Goal: Transaction & Acquisition: Purchase product/service

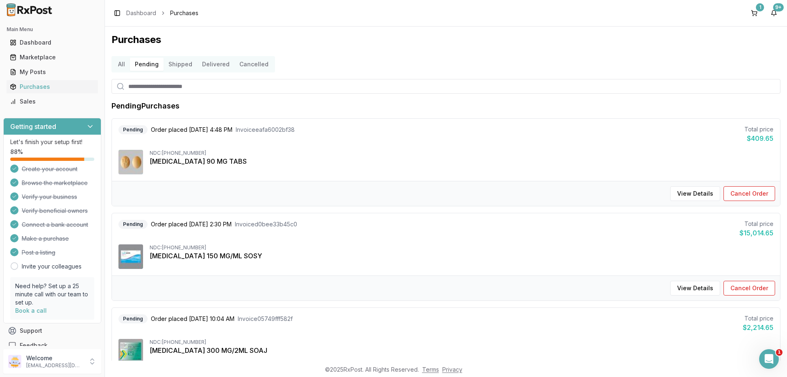
scroll to position [124, 0]
click at [39, 88] on div "Purchases" at bounding box center [52, 87] width 85 height 8
click at [150, 64] on button "Pending" at bounding box center [147, 64] width 34 height 13
click at [180, 67] on button "Shipped" at bounding box center [181, 64] width 34 height 13
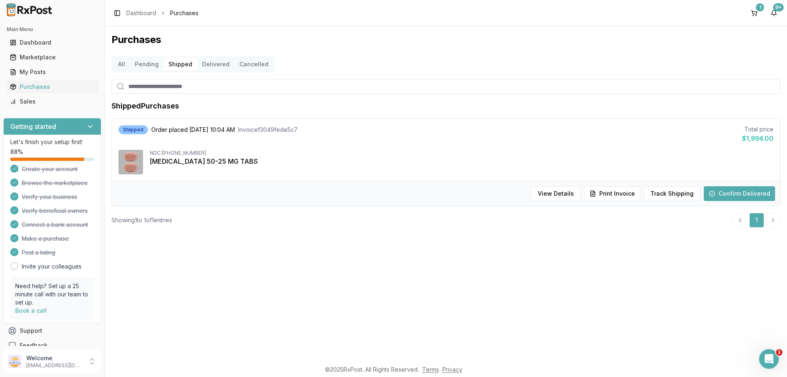
click at [214, 65] on button "Delivered" at bounding box center [215, 64] width 37 height 13
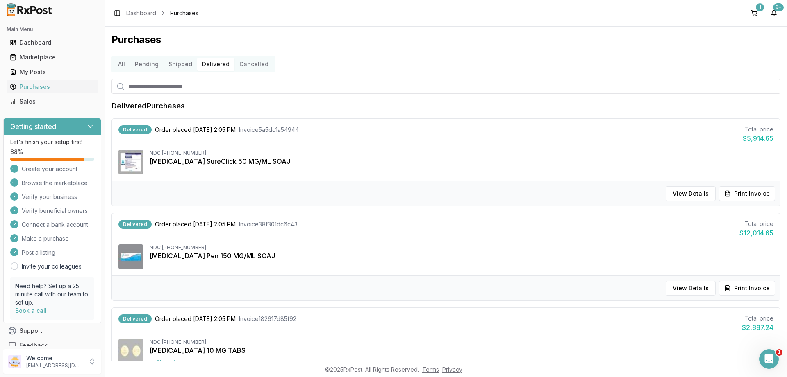
click at [146, 64] on button "Pending" at bounding box center [147, 64] width 34 height 13
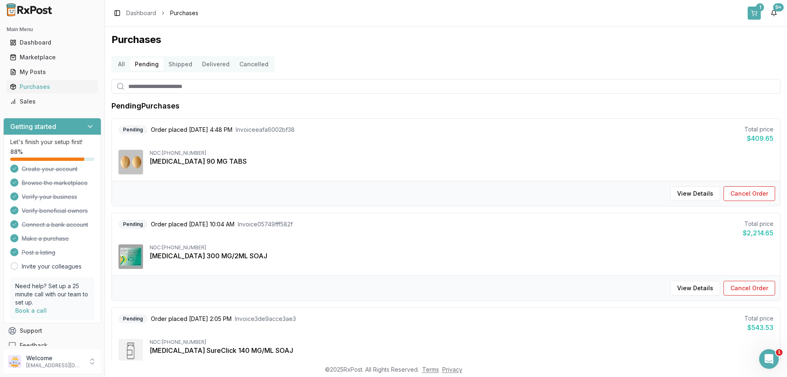
click at [754, 14] on button "1" at bounding box center [753, 13] width 13 height 13
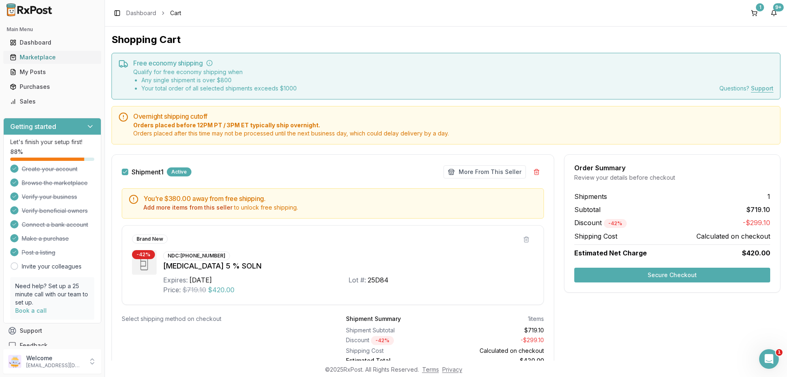
click at [34, 56] on div "Marketplace" at bounding box center [52, 57] width 85 height 8
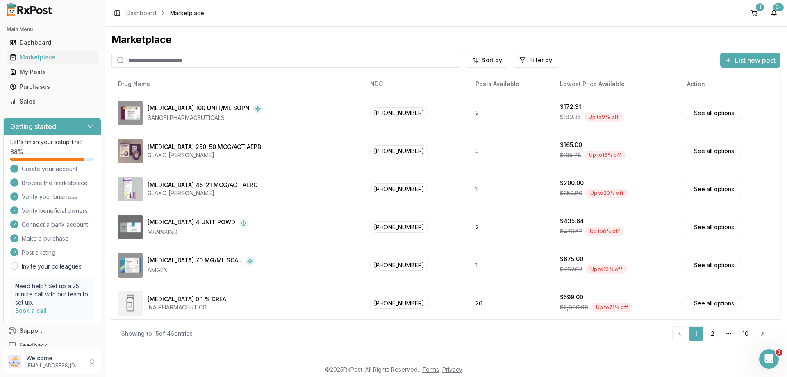
click at [152, 61] on input "search" at bounding box center [285, 60] width 349 height 15
paste input "**********"
type input "**********"
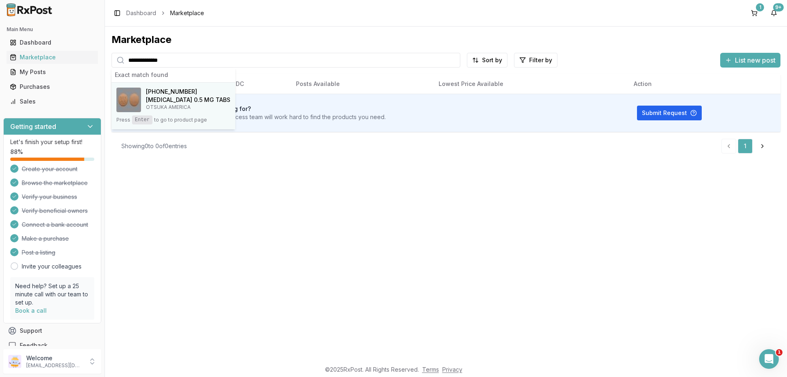
click at [175, 96] on h4 "[MEDICAL_DATA] 0.5 MG TABS" at bounding box center [188, 100] width 84 height 8
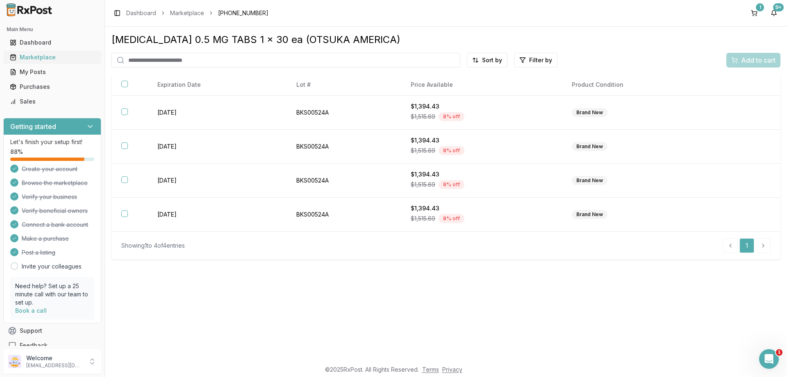
click at [40, 60] on div "Marketplace" at bounding box center [52, 57] width 85 height 8
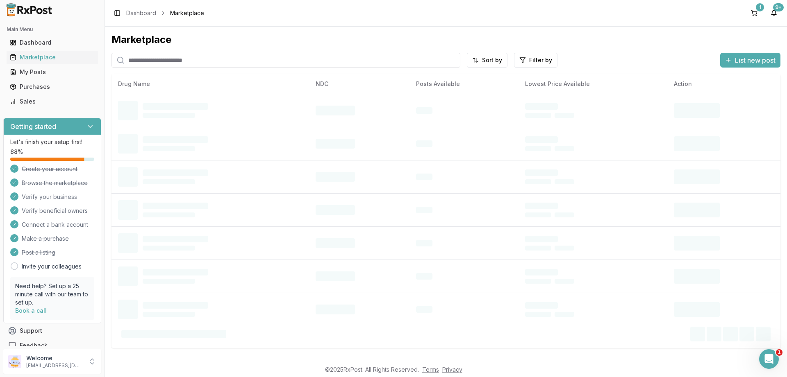
click at [177, 58] on input "search" at bounding box center [285, 60] width 349 height 15
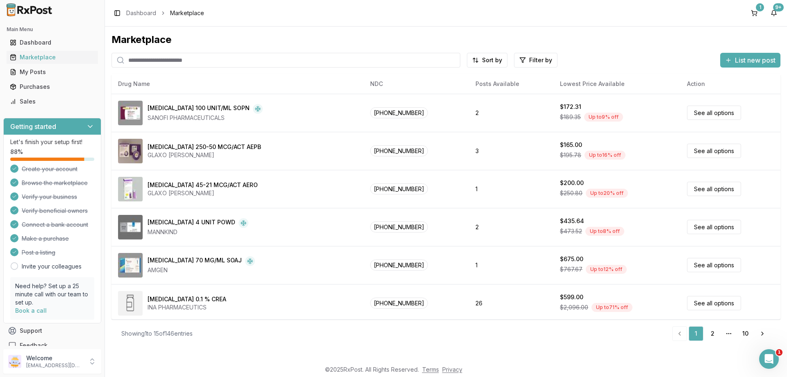
paste input "**********"
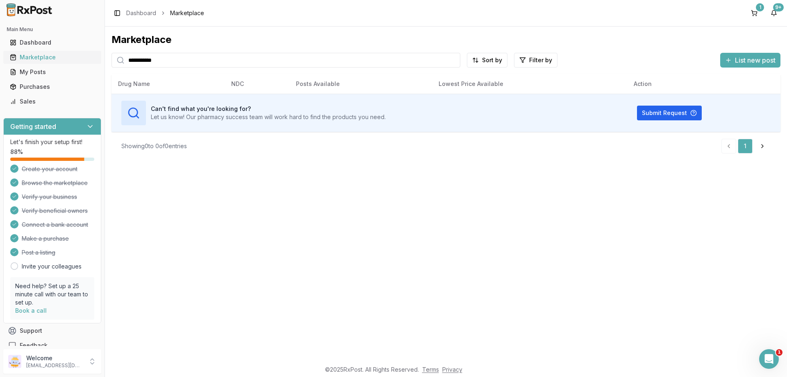
type input "**********"
click at [43, 58] on div "Marketplace" at bounding box center [52, 57] width 85 height 8
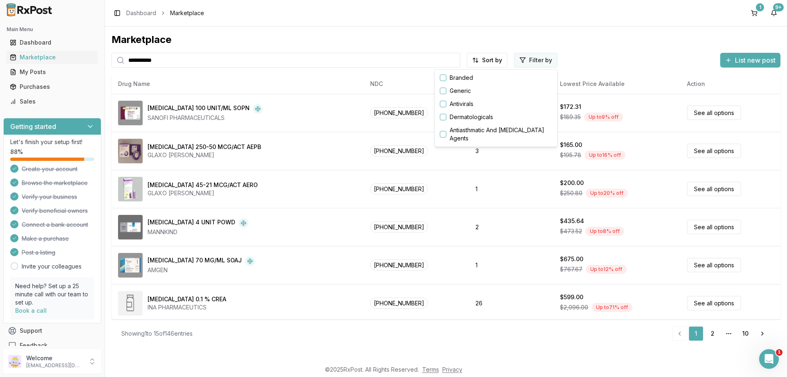
click at [528, 62] on html "**********" at bounding box center [393, 188] width 787 height 377
click at [444, 79] on button "button" at bounding box center [443, 78] width 7 height 7
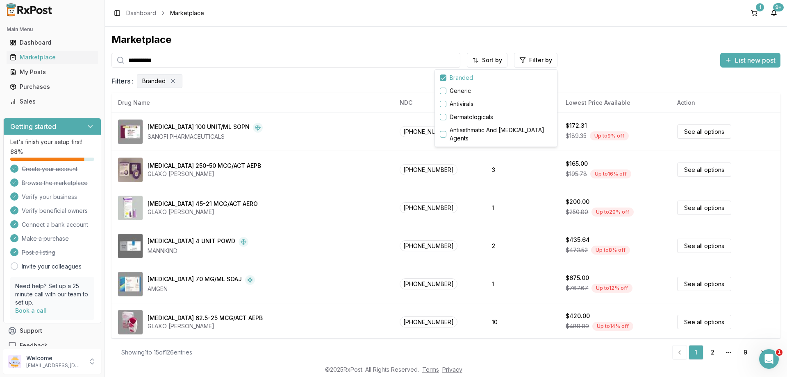
click at [322, 214] on html "**********" at bounding box center [393, 188] width 787 height 377
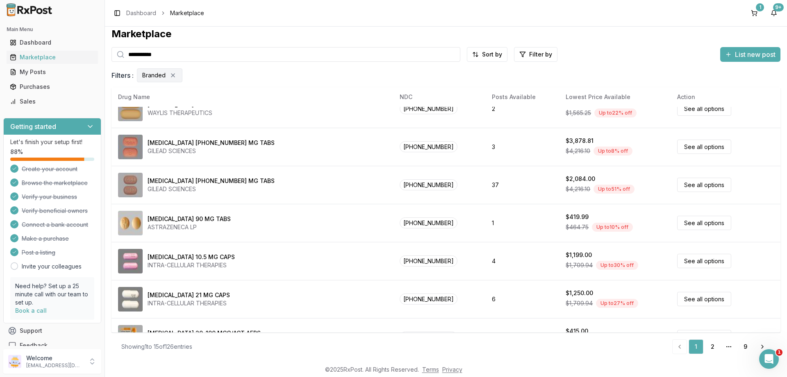
scroll to position [384, 0]
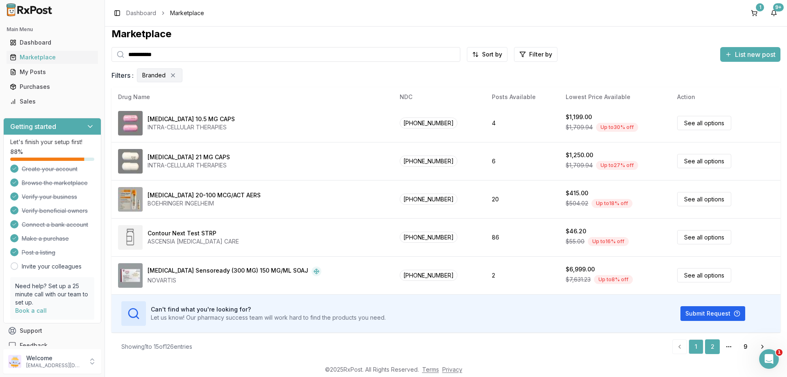
click at [712, 348] on link "2" at bounding box center [712, 347] width 15 height 15
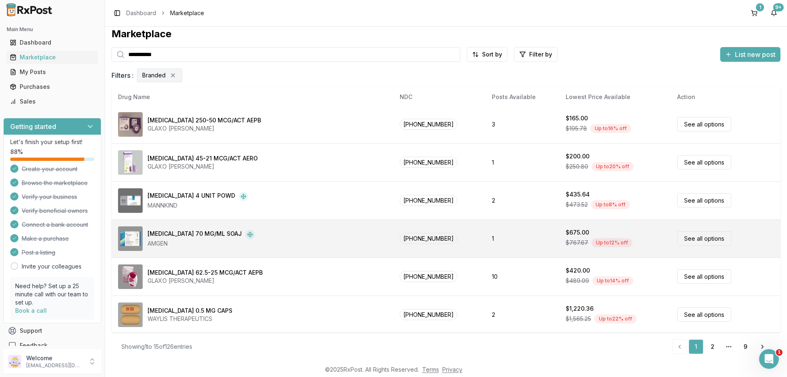
scroll to position [0, 0]
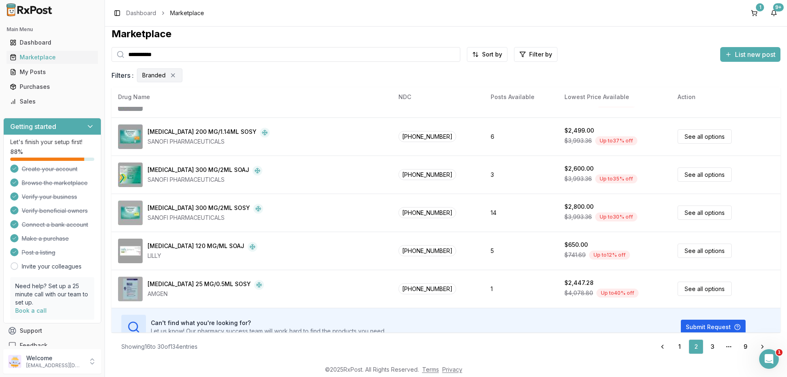
scroll to position [384, 0]
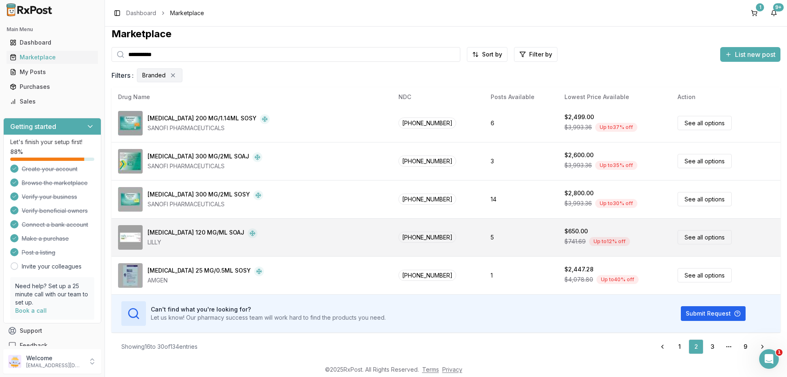
click at [702, 238] on link "See all options" at bounding box center [704, 237] width 54 height 14
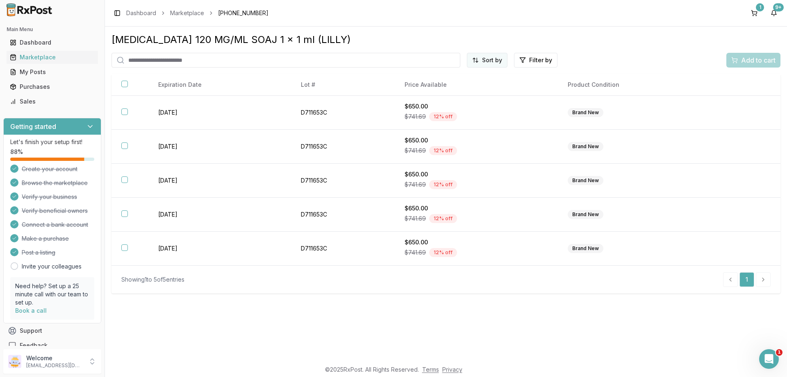
click at [487, 63] on html "Main Menu Dashboard Marketplace My Posts Purchases Sales Getting started Let's …" at bounding box center [393, 188] width 787 height 377
click at [454, 93] on div "Price (Low to High)" at bounding box center [467, 90] width 78 height 13
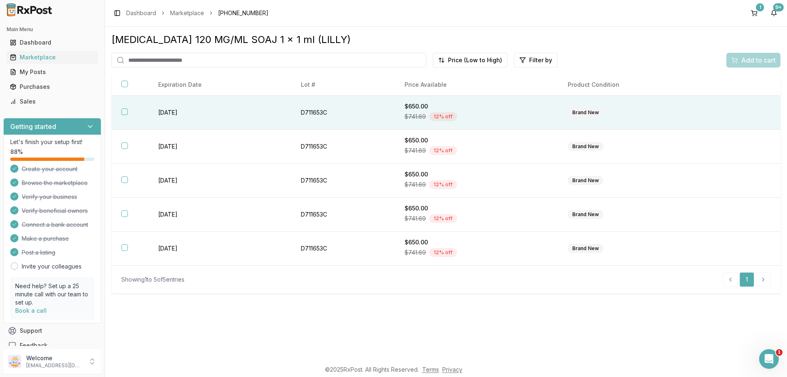
click at [126, 113] on button "button" at bounding box center [124, 112] width 7 height 7
click at [758, 60] on span "Add to cart" at bounding box center [758, 60] width 34 height 10
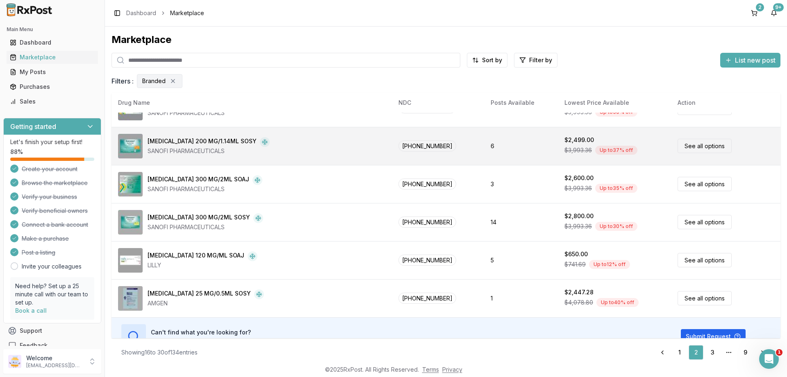
scroll to position [384, 0]
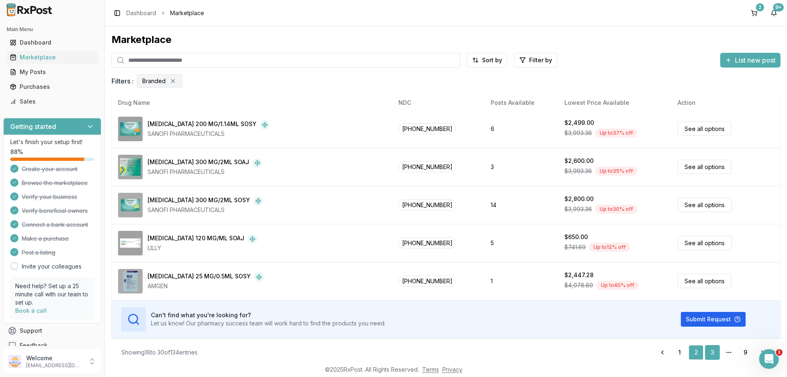
click at [714, 353] on link "3" at bounding box center [712, 352] width 15 height 15
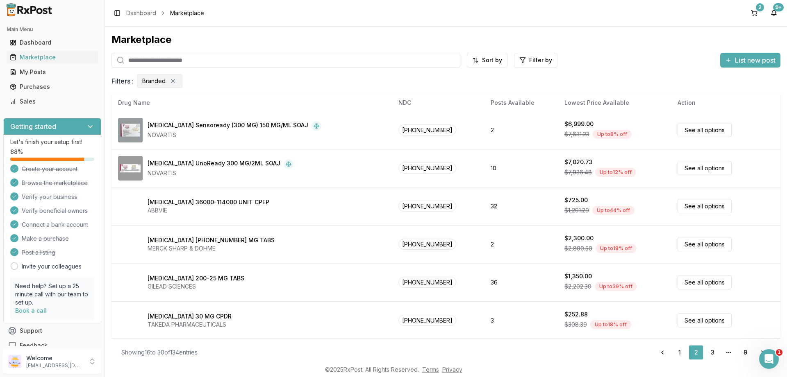
scroll to position [0, 0]
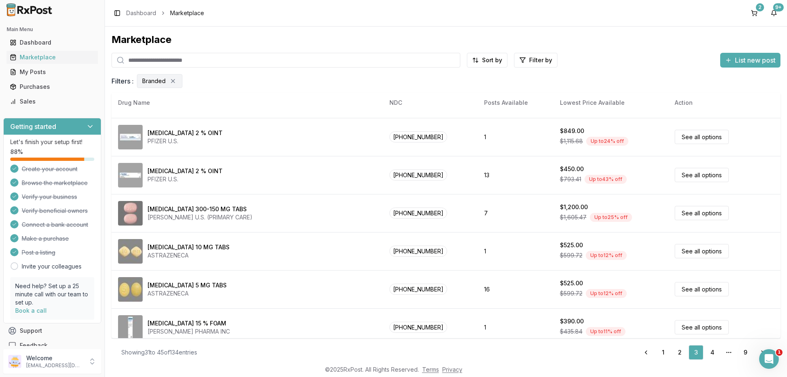
scroll to position [98, 0]
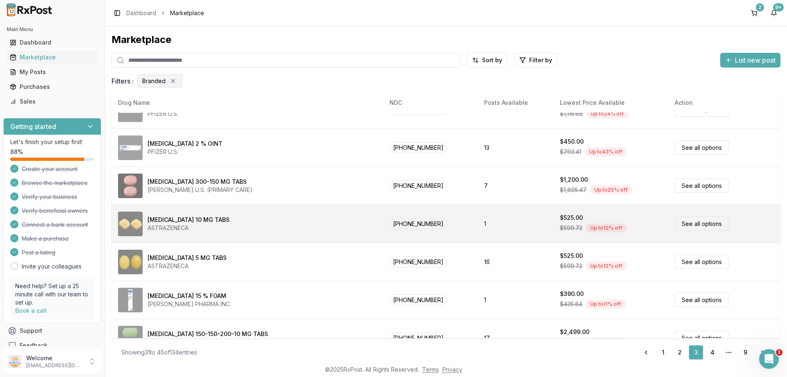
click at [698, 224] on link "See all options" at bounding box center [702, 224] width 54 height 14
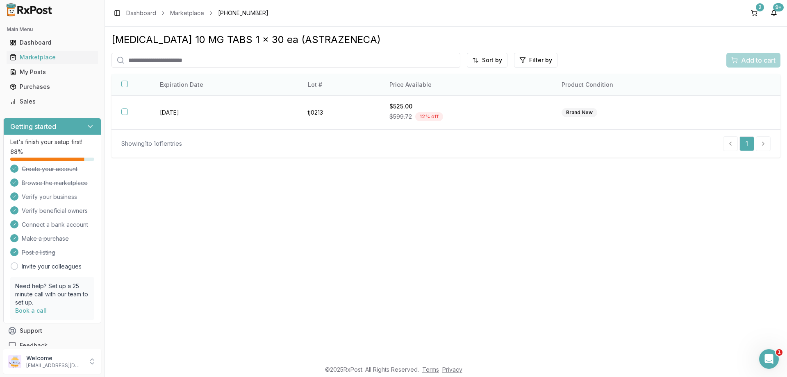
click at [126, 84] on button "button" at bounding box center [124, 84] width 7 height 7
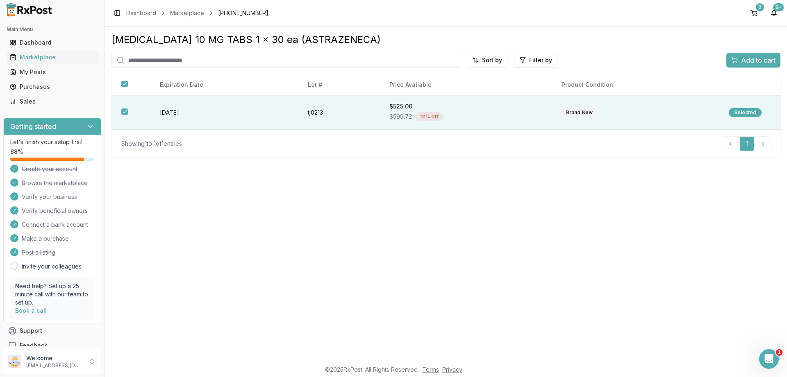
click at [753, 61] on span "Add to cart" at bounding box center [758, 60] width 34 height 10
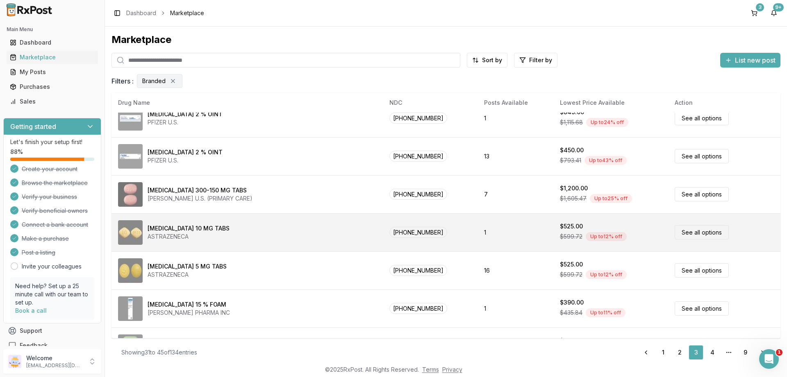
scroll to position [98, 0]
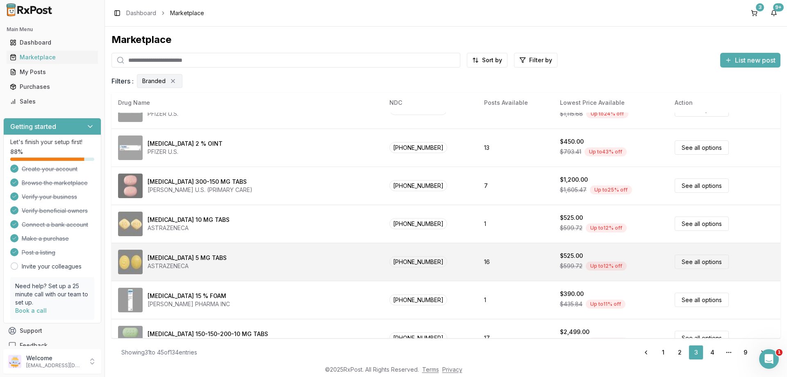
click at [688, 261] on link "See all options" at bounding box center [702, 262] width 54 height 14
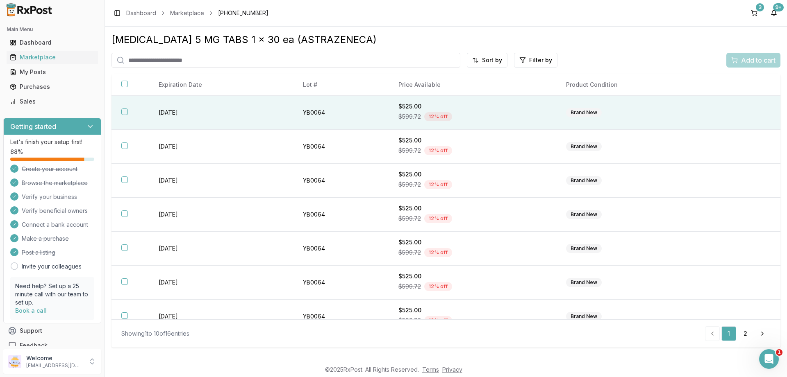
click at [125, 114] on button "button" at bounding box center [124, 112] width 7 height 7
click at [749, 62] on span "Add to cart" at bounding box center [758, 60] width 34 height 10
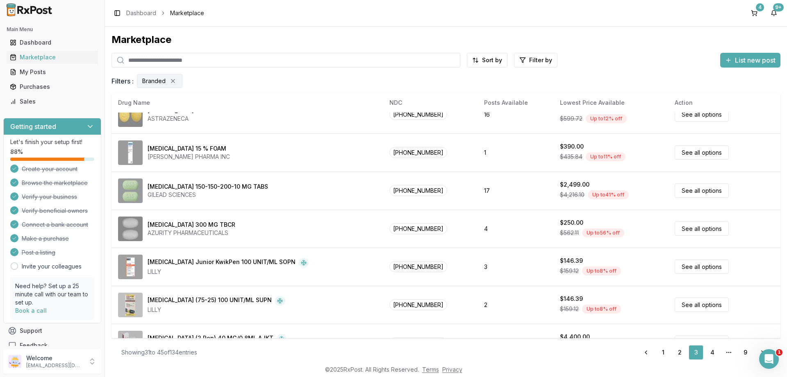
scroll to position [384, 0]
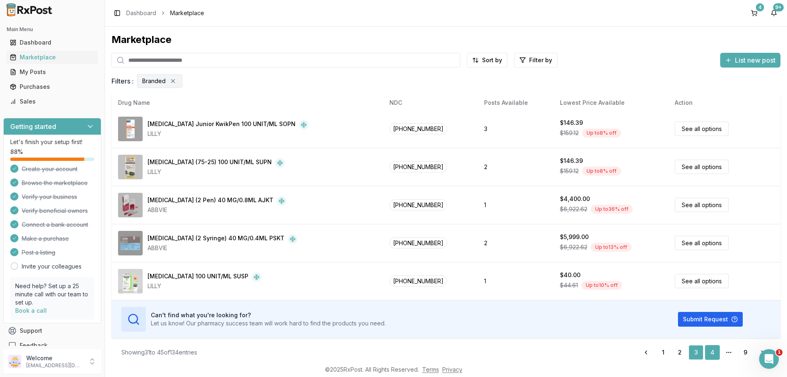
click at [711, 352] on link "4" at bounding box center [712, 352] width 15 height 15
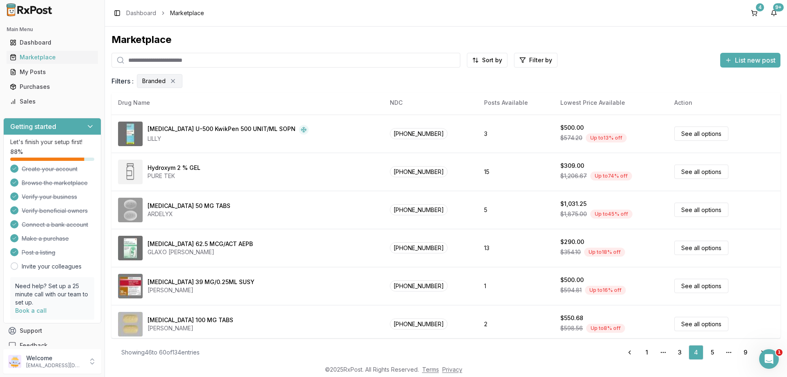
scroll to position [49, 0]
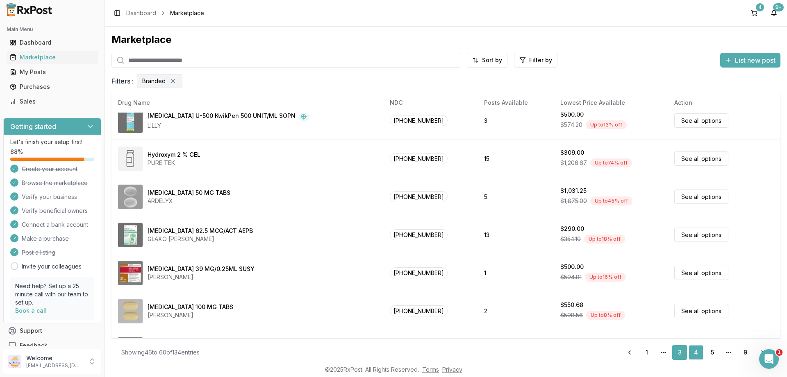
click at [684, 353] on link "3" at bounding box center [679, 352] width 15 height 15
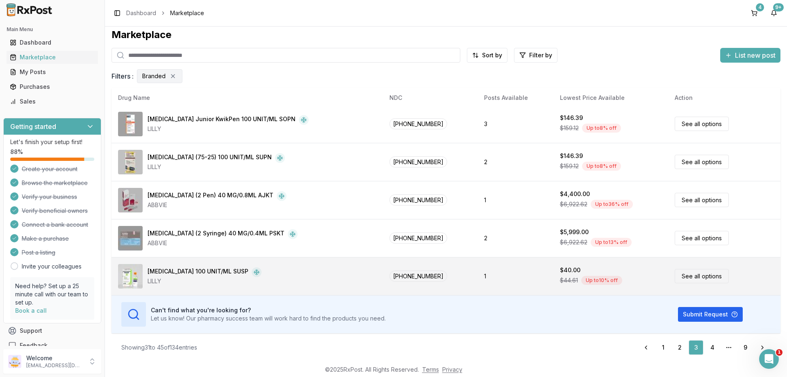
scroll to position [6, 0]
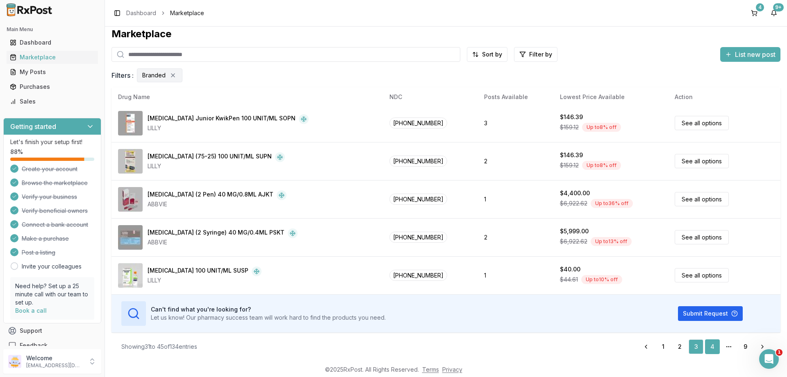
click at [712, 348] on link "4" at bounding box center [712, 347] width 15 height 15
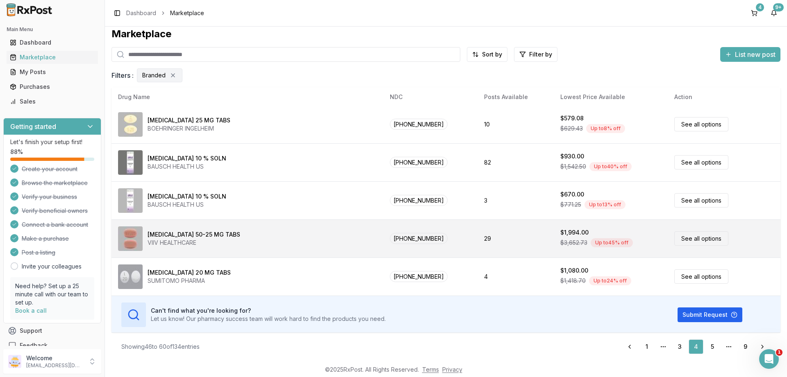
scroll to position [384, 0]
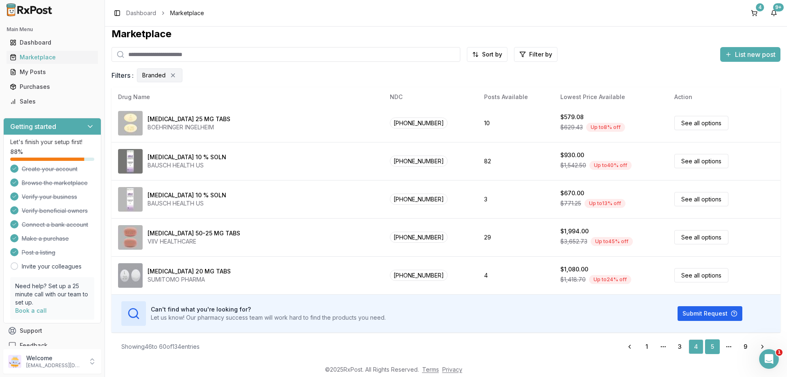
click at [714, 348] on link "5" at bounding box center [712, 347] width 15 height 15
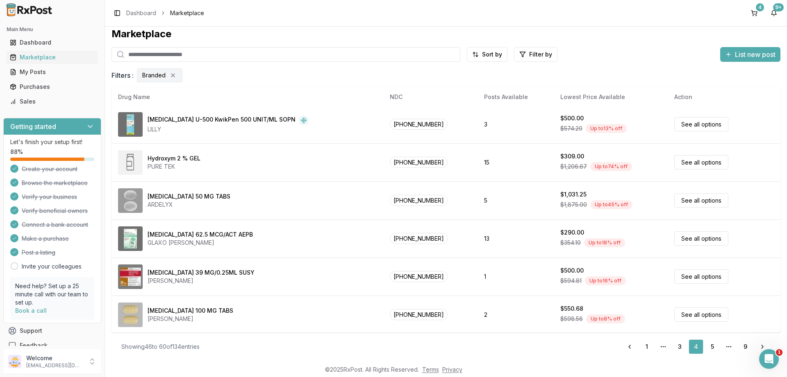
scroll to position [0, 0]
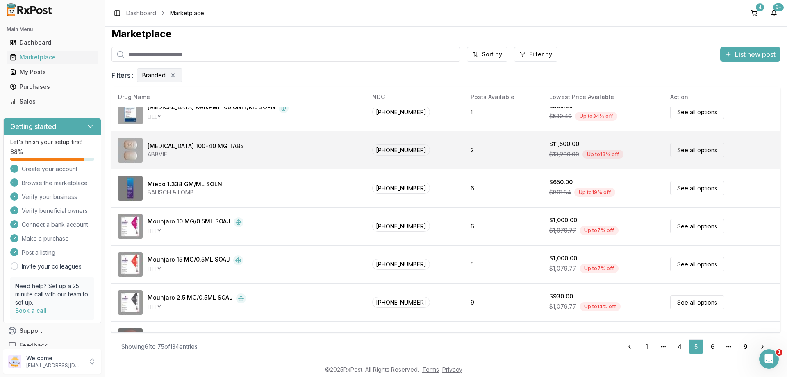
scroll to position [197, 0]
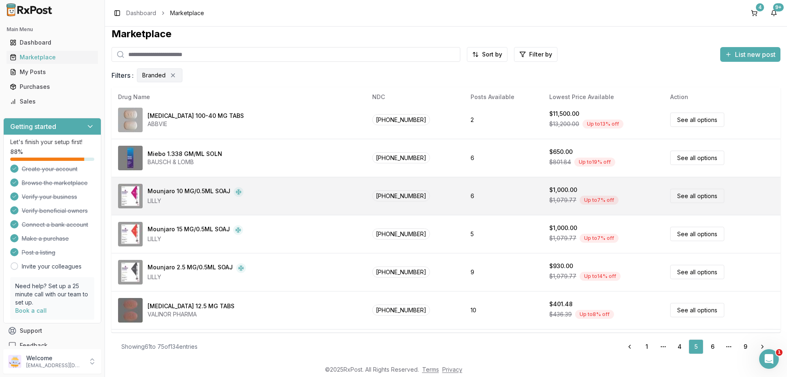
click at [677, 197] on link "See all options" at bounding box center [697, 196] width 54 height 14
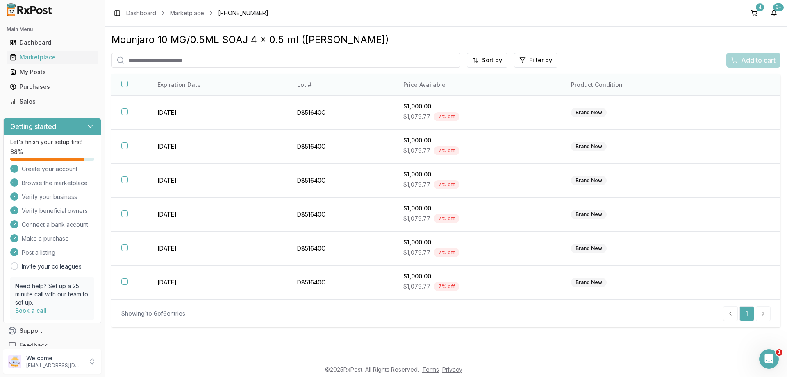
click at [124, 85] on button "button" at bounding box center [124, 84] width 7 height 7
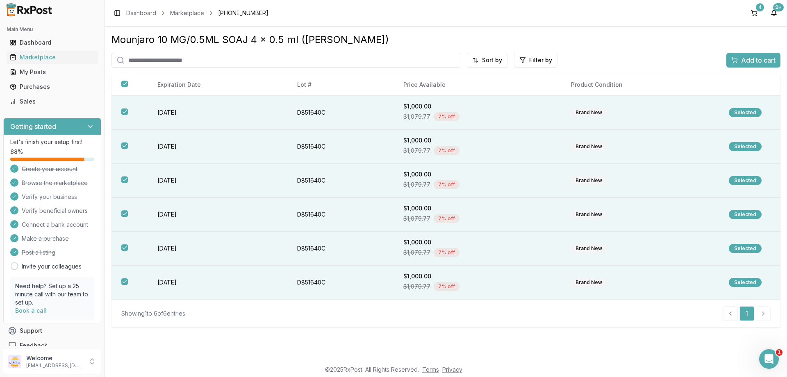
click at [756, 60] on span "Add to cart" at bounding box center [758, 60] width 34 height 10
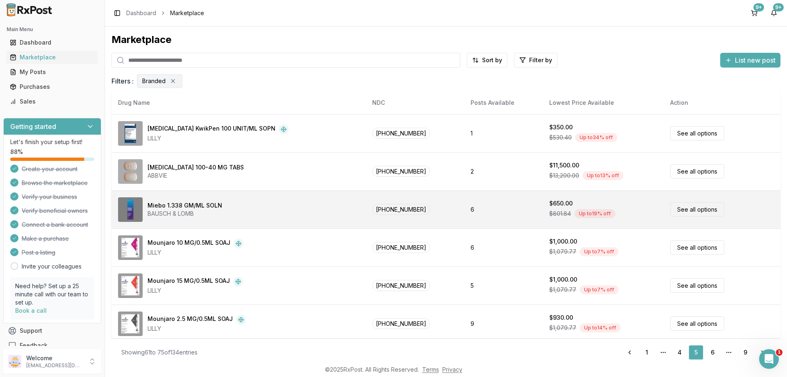
scroll to position [197, 0]
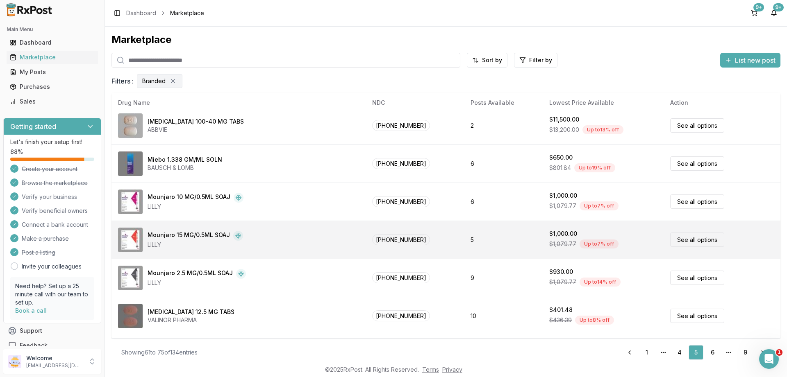
click at [682, 238] on link "See all options" at bounding box center [697, 240] width 54 height 14
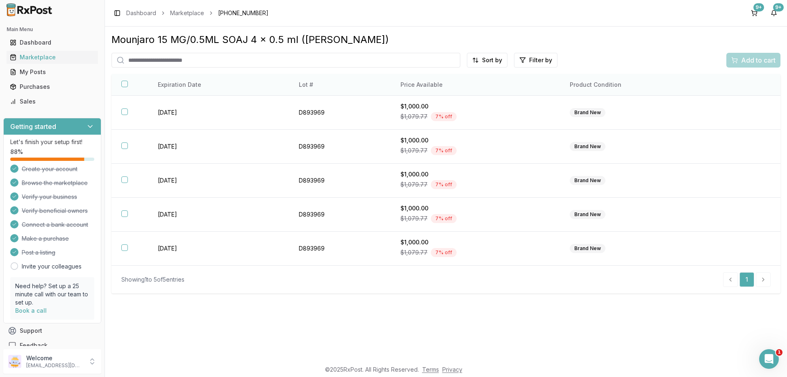
click at [124, 85] on button "button" at bounding box center [124, 84] width 7 height 7
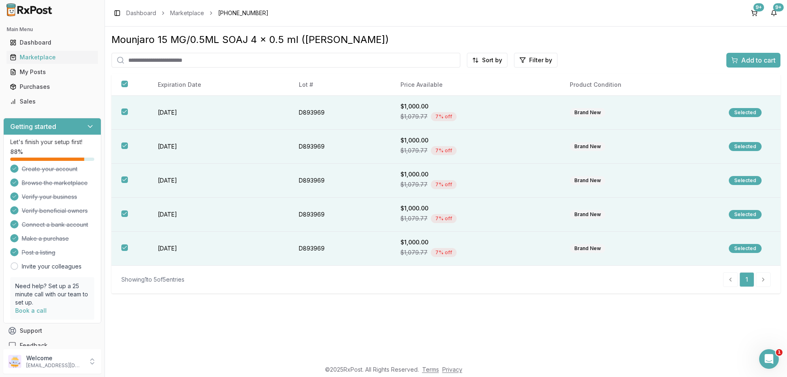
click at [757, 59] on span "Add to cart" at bounding box center [758, 60] width 34 height 10
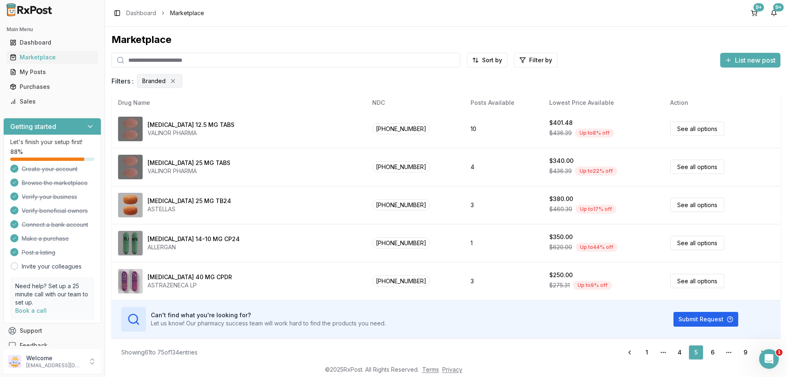
scroll to position [6, 0]
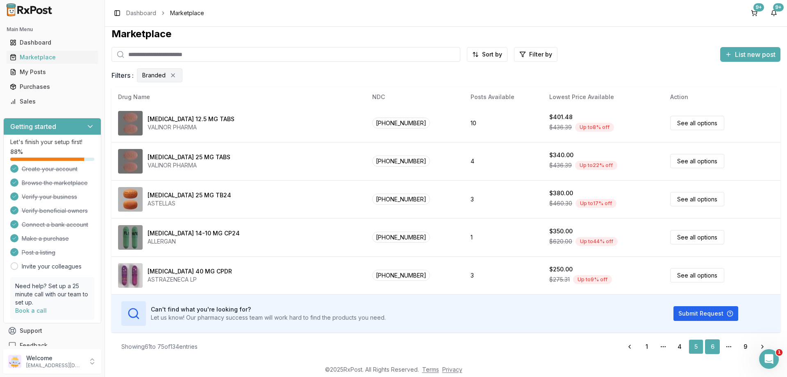
click at [711, 347] on link "6" at bounding box center [712, 347] width 15 height 15
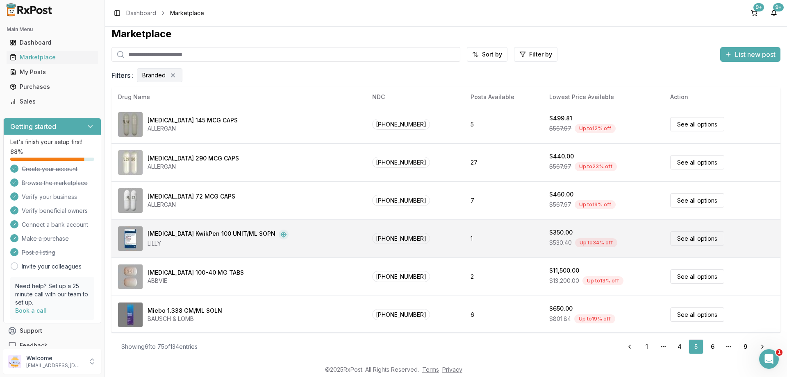
scroll to position [0, 0]
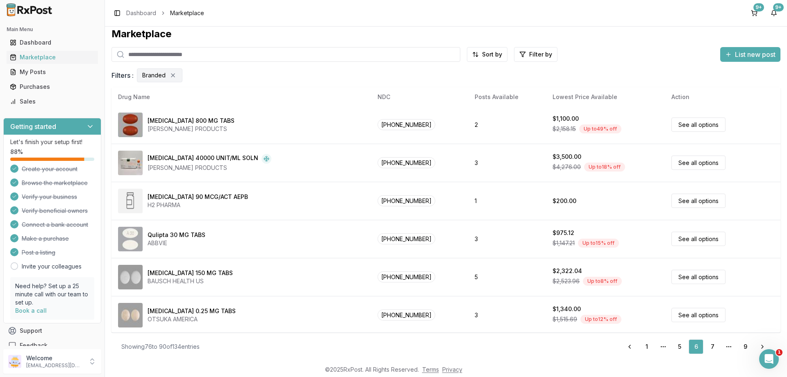
scroll to position [384, 0]
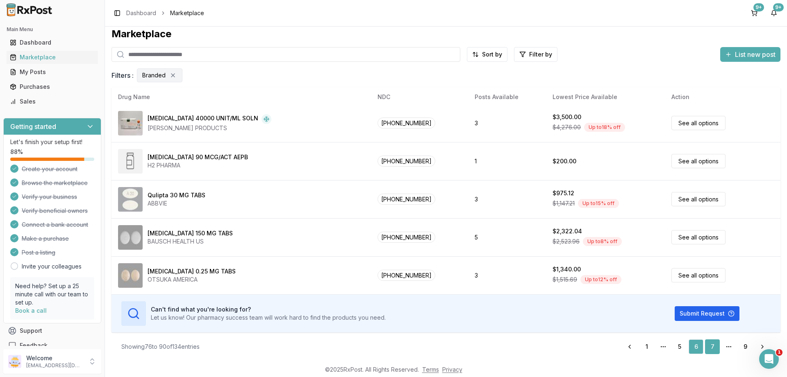
click at [711, 346] on link "7" at bounding box center [712, 347] width 15 height 15
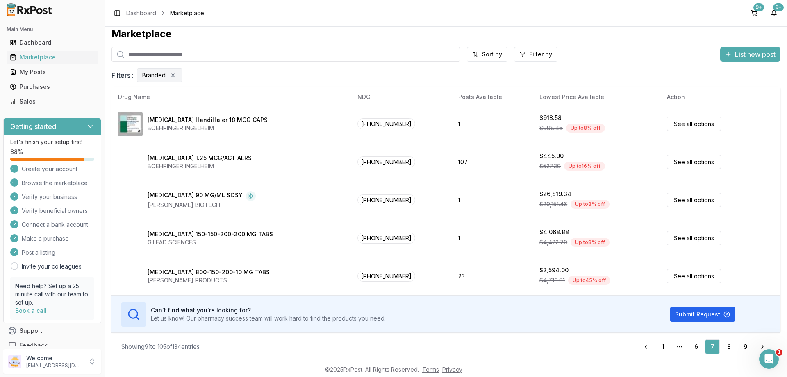
scroll to position [384, 0]
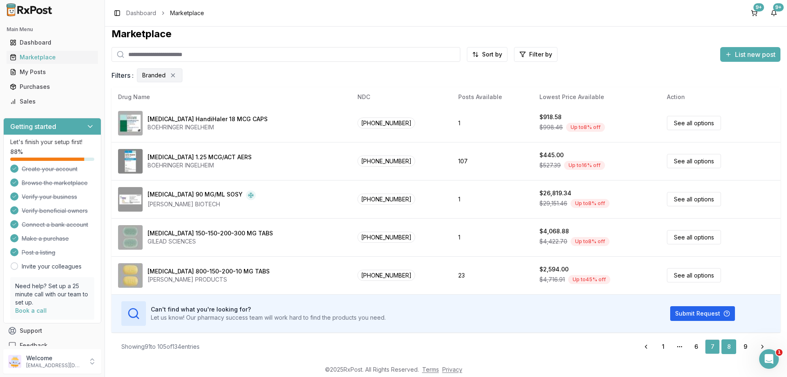
click at [730, 347] on link "8" at bounding box center [728, 347] width 15 height 15
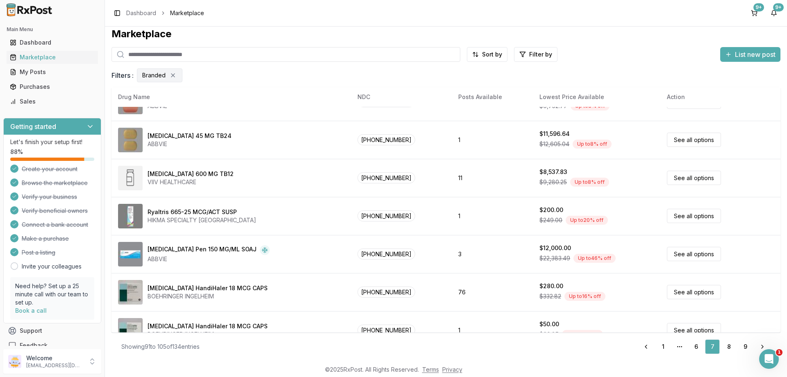
scroll to position [40, 0]
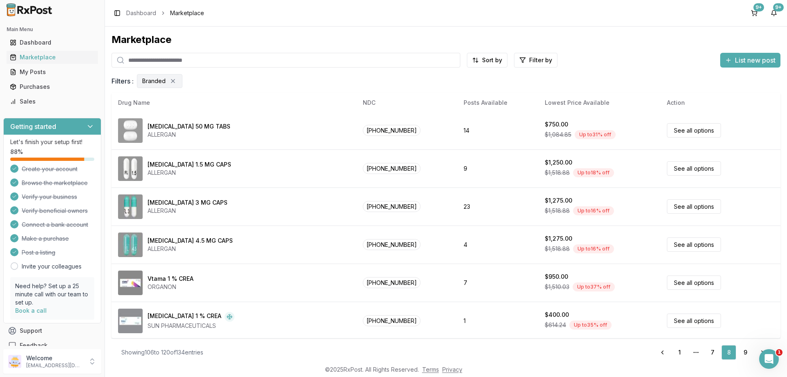
scroll to position [384, 0]
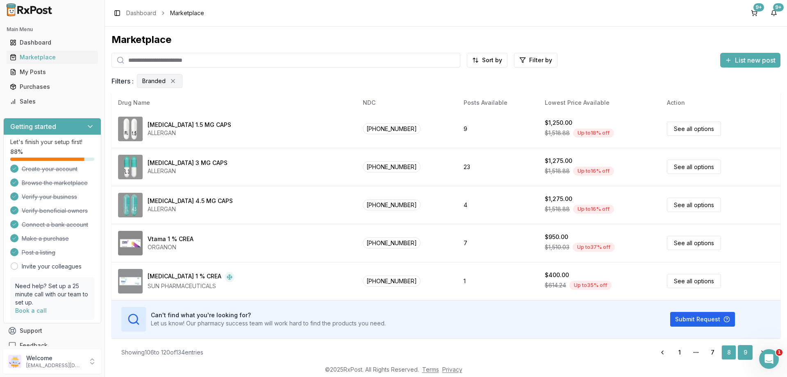
click at [742, 351] on link "9" at bounding box center [745, 352] width 15 height 15
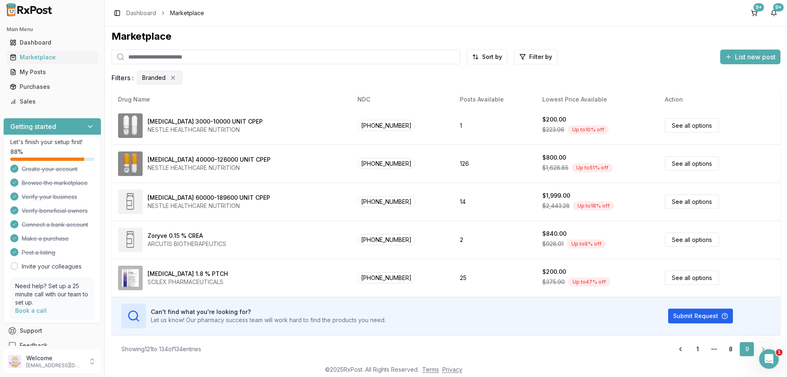
scroll to position [6, 0]
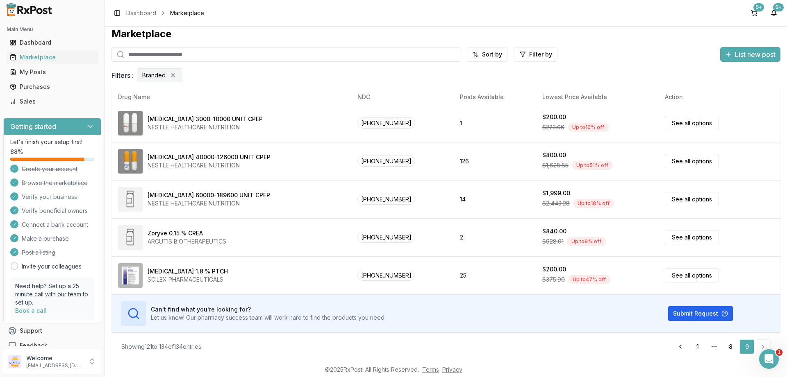
click at [761, 344] on li "pagination" at bounding box center [763, 347] width 15 height 15
click at [756, 11] on div "9+" at bounding box center [758, 7] width 11 height 8
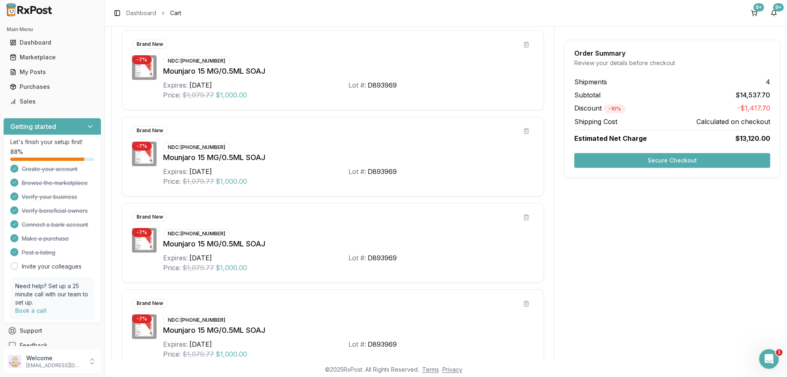
scroll to position [886, 0]
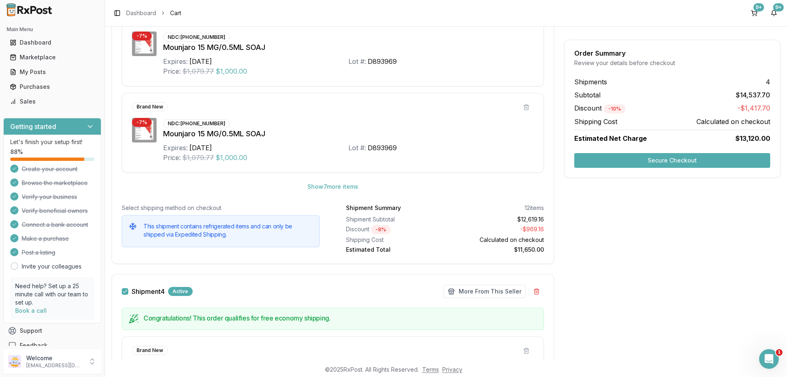
click at [678, 159] on button "Secure Checkout" at bounding box center [672, 160] width 196 height 15
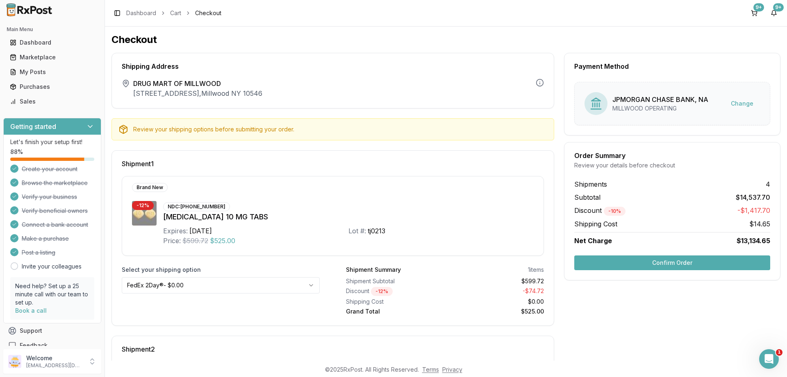
click at [670, 261] on button "Confirm Order" at bounding box center [672, 263] width 196 height 15
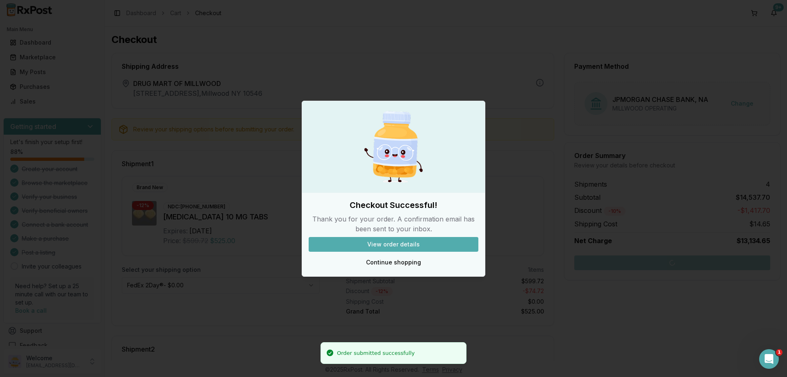
click at [397, 244] on button "View order details" at bounding box center [394, 244] width 170 height 15
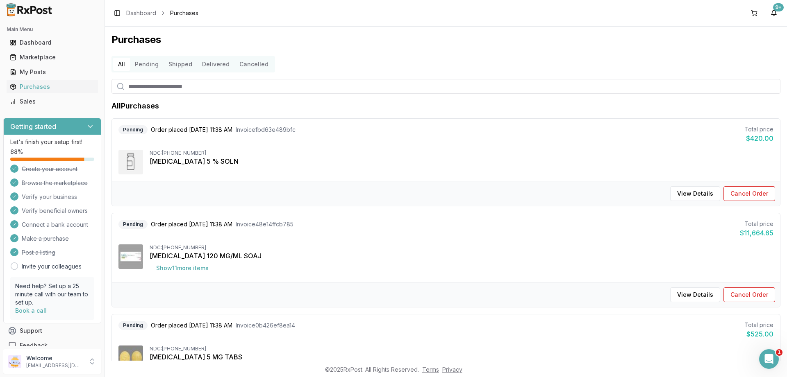
click at [154, 86] on input "search" at bounding box center [445, 86] width 669 height 15
paste input "**********"
type input "**********"
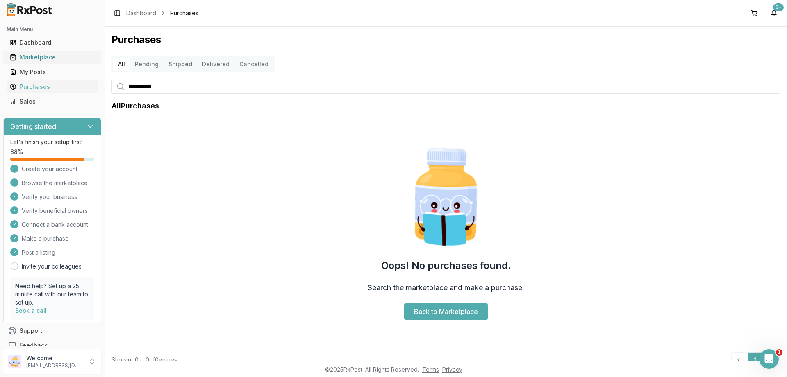
click at [37, 57] on div "Marketplace" at bounding box center [52, 57] width 85 height 8
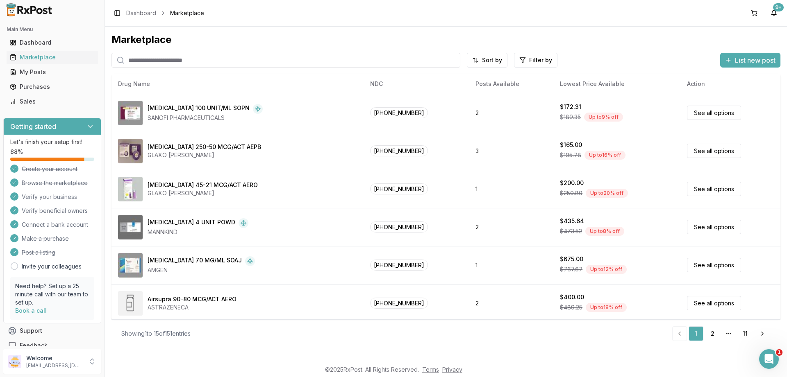
click at [191, 59] on input "search" at bounding box center [285, 60] width 349 height 15
type input "********"
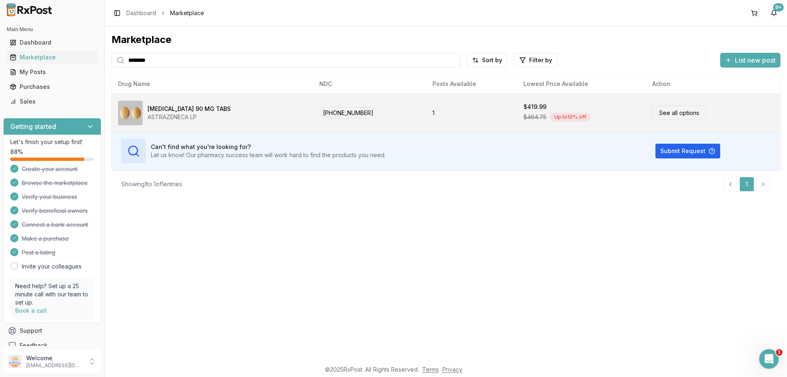
click at [179, 112] on div "[MEDICAL_DATA] 90 MG TABS" at bounding box center [189, 109] width 83 height 8
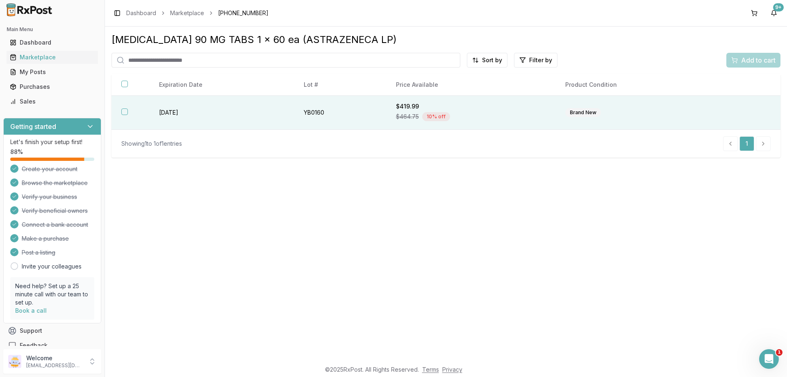
click at [121, 112] on button "button" at bounding box center [124, 112] width 7 height 7
click at [747, 61] on span "Add to cart" at bounding box center [758, 60] width 34 height 10
drag, startPoint x: 125, startPoint y: 114, endPoint x: 156, endPoint y: 109, distance: 30.7
click at [125, 113] on button "button" at bounding box center [124, 112] width 7 height 7
click at [742, 62] on span "Add to cart" at bounding box center [758, 60] width 34 height 10
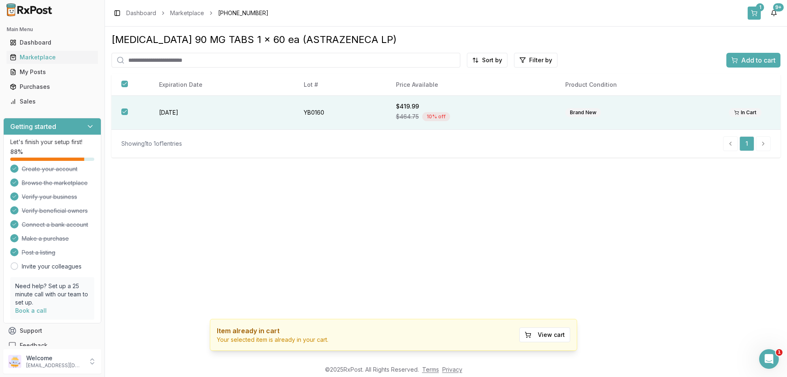
click at [754, 12] on button "1" at bounding box center [753, 13] width 13 height 13
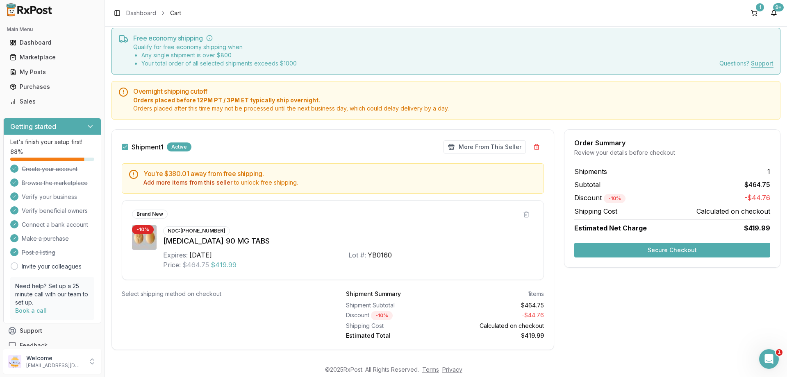
scroll to position [38, 0]
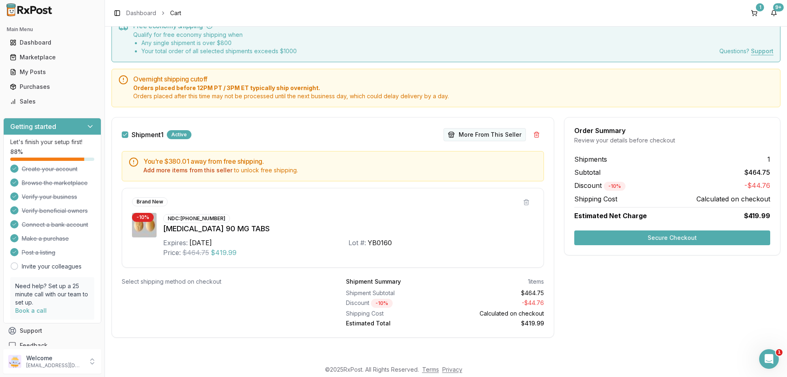
click at [483, 137] on button "More From This Seller" at bounding box center [484, 134] width 82 height 13
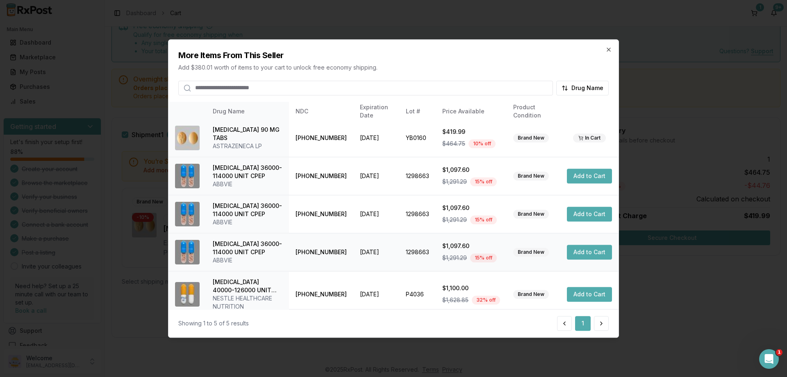
scroll to position [0, 0]
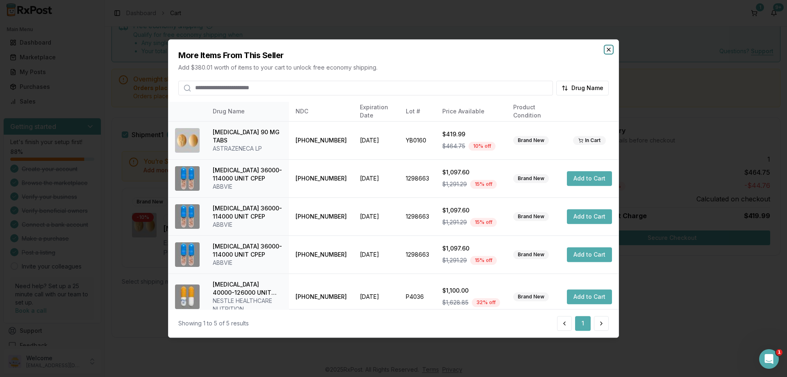
click at [610, 50] on icon "button" at bounding box center [608, 49] width 7 height 7
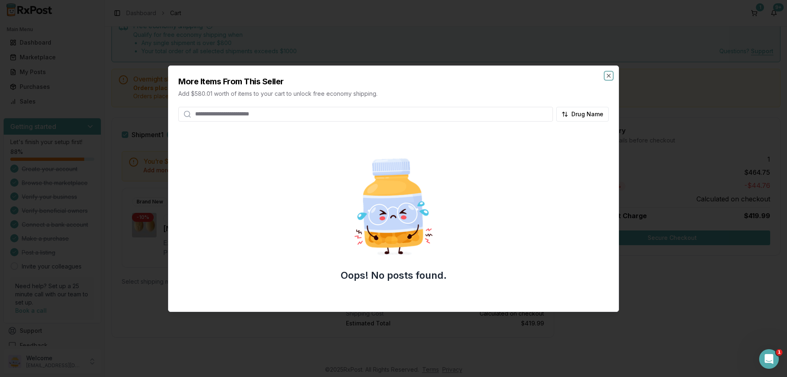
scroll to position [38, 0]
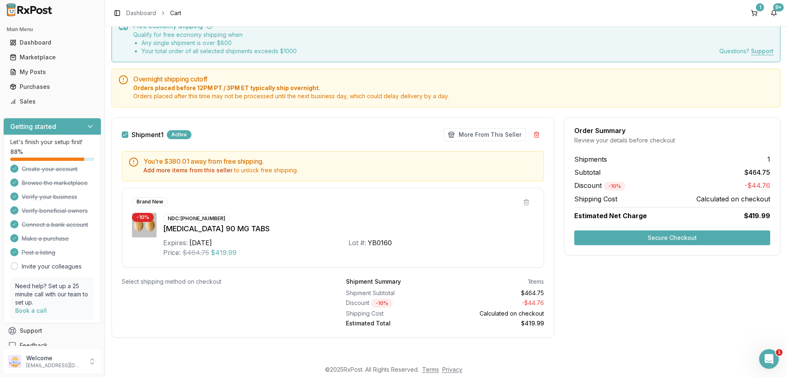
click at [676, 239] on button "Secure Checkout" at bounding box center [672, 238] width 196 height 15
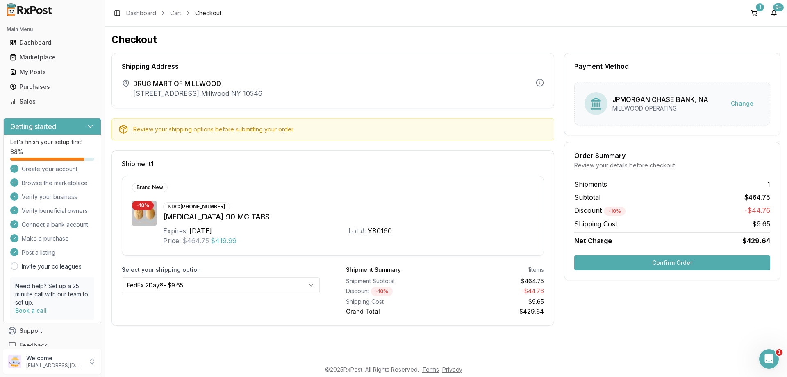
click at [679, 263] on button "Confirm Order" at bounding box center [672, 263] width 196 height 15
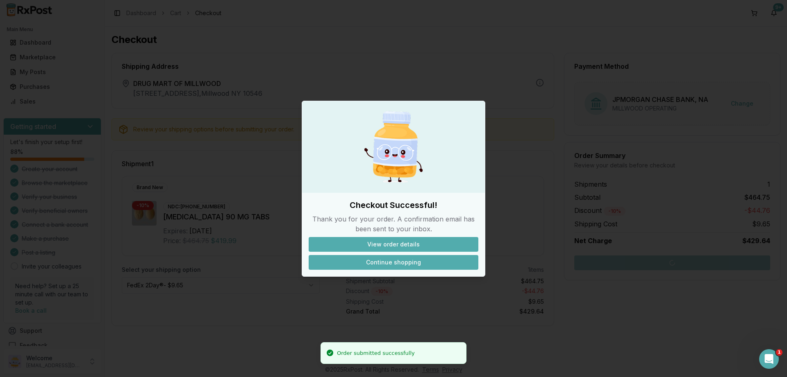
click at [392, 264] on button "Continue shopping" at bounding box center [394, 262] width 170 height 15
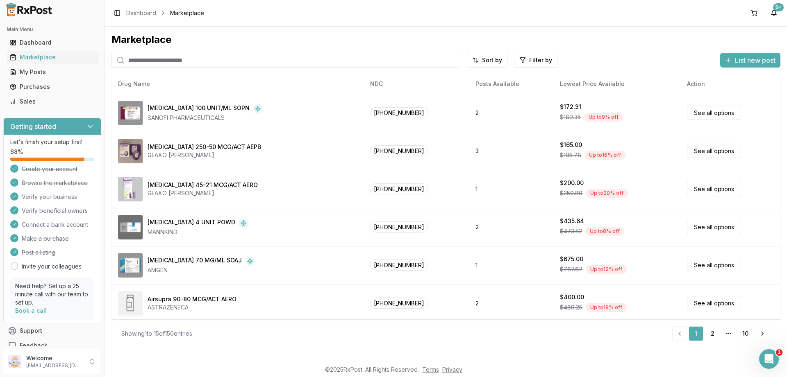
click at [176, 61] on input "search" at bounding box center [285, 60] width 349 height 15
paste input "**********"
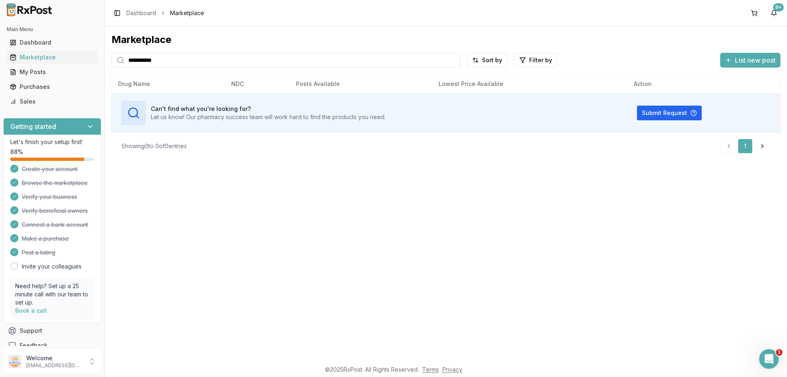
click at [157, 59] on input "**********" at bounding box center [285, 60] width 349 height 15
paste input "search"
click at [111, 56] on input "**********" at bounding box center [285, 60] width 349 height 15
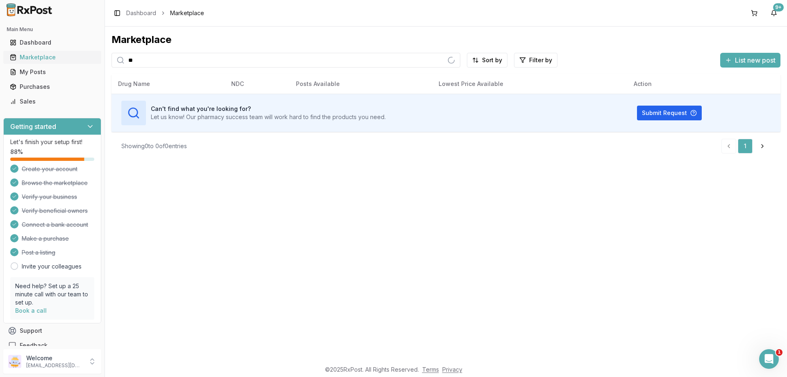
type input "*"
type input "*******"
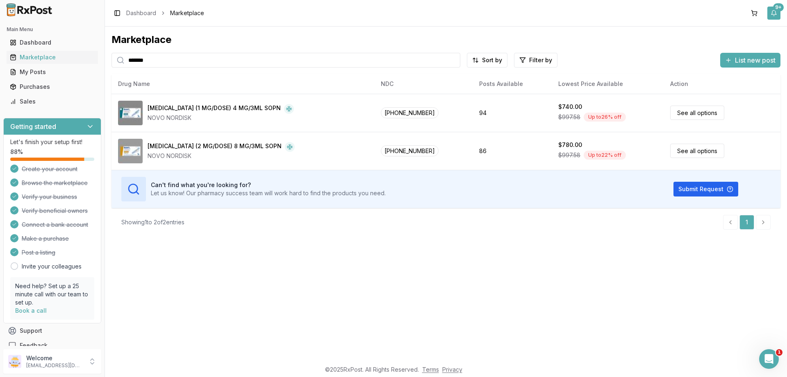
click at [776, 12] on button "9+" at bounding box center [773, 13] width 13 height 13
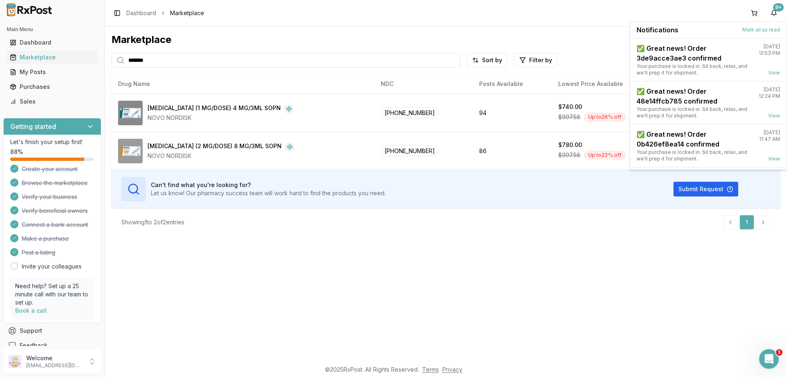
click at [314, 48] on div "Marketplace ******* Sort by Filter by List new post Card Table NDC: [PHONE_NUMB…" at bounding box center [445, 134] width 669 height 203
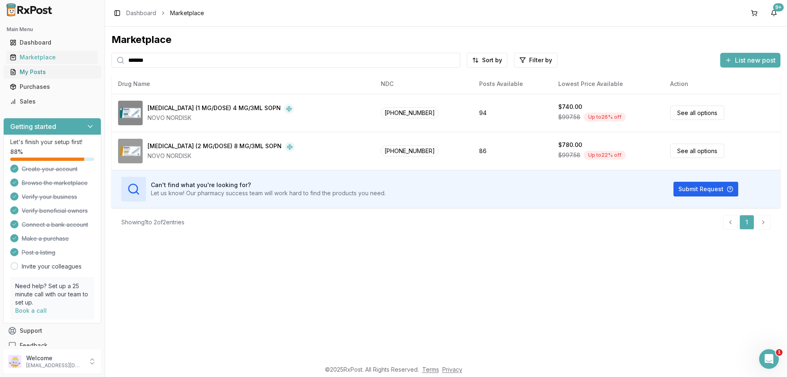
click at [32, 74] on div "My Posts" at bounding box center [52, 72] width 85 height 8
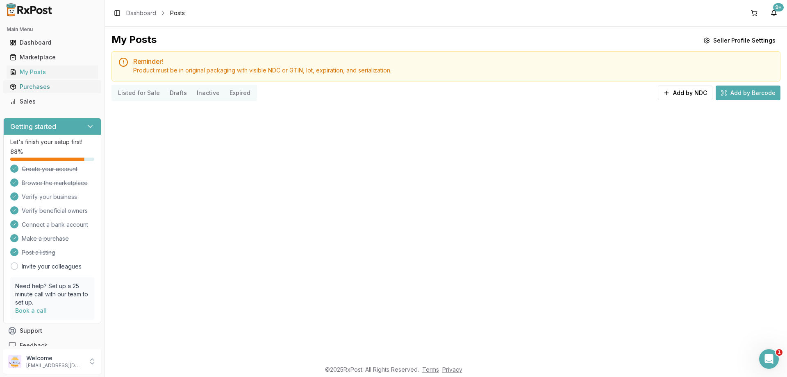
click at [36, 87] on div "Purchases" at bounding box center [52, 87] width 85 height 8
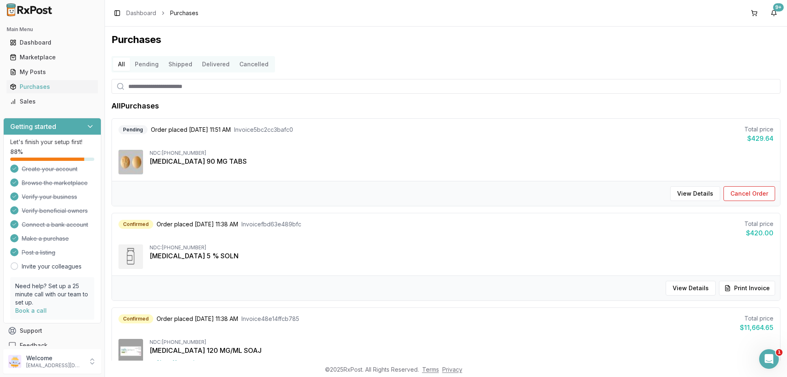
click at [148, 65] on button "Pending" at bounding box center [147, 64] width 34 height 13
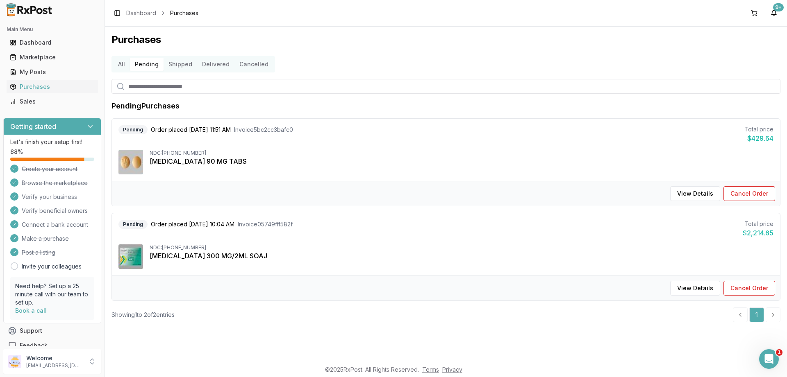
click at [252, 64] on button "Cancelled" at bounding box center [253, 64] width 39 height 13
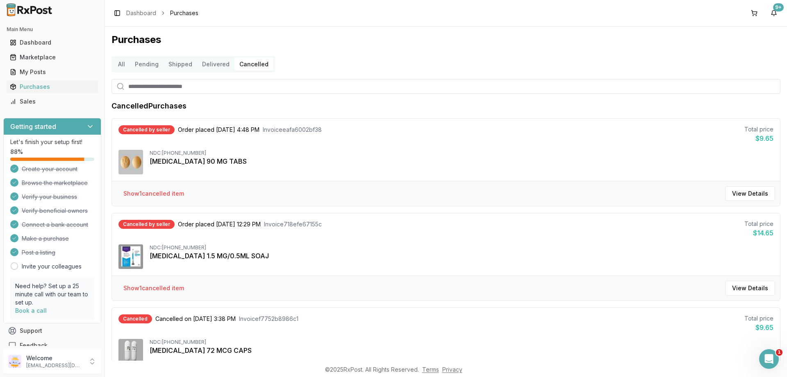
click at [148, 63] on button "Pending" at bounding box center [147, 64] width 34 height 13
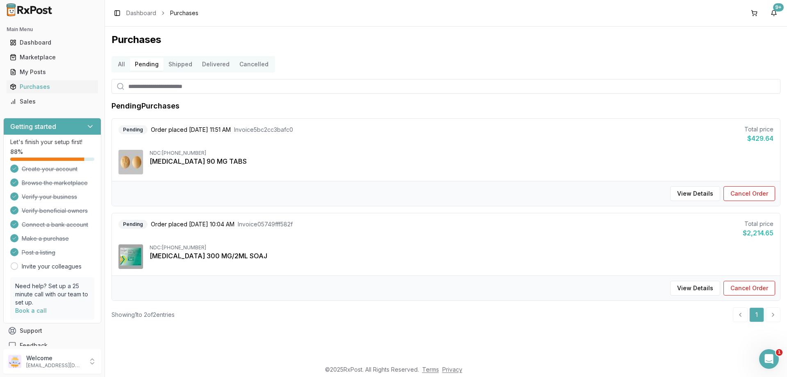
click at [152, 91] on input "search" at bounding box center [445, 86] width 669 height 15
type input "***"
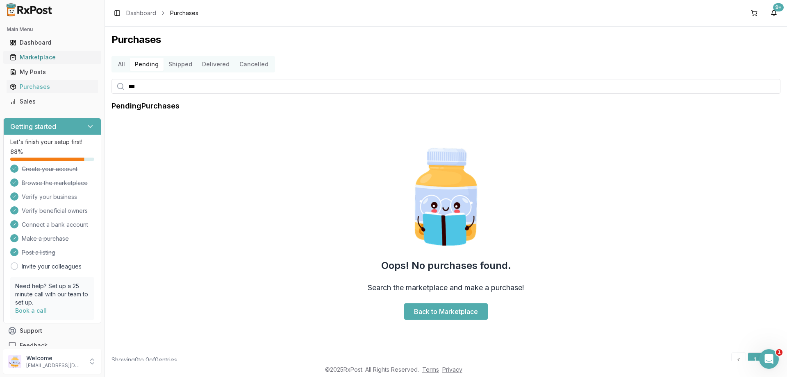
click at [36, 57] on div "Marketplace" at bounding box center [52, 57] width 85 height 8
